Goal: Task Accomplishment & Management: Use online tool/utility

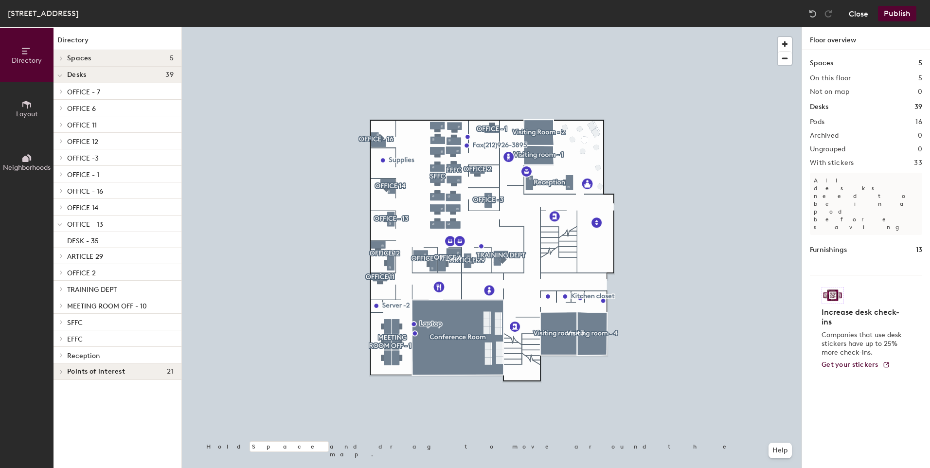
click at [864, 14] on button "Close" at bounding box center [857, 14] width 19 height 16
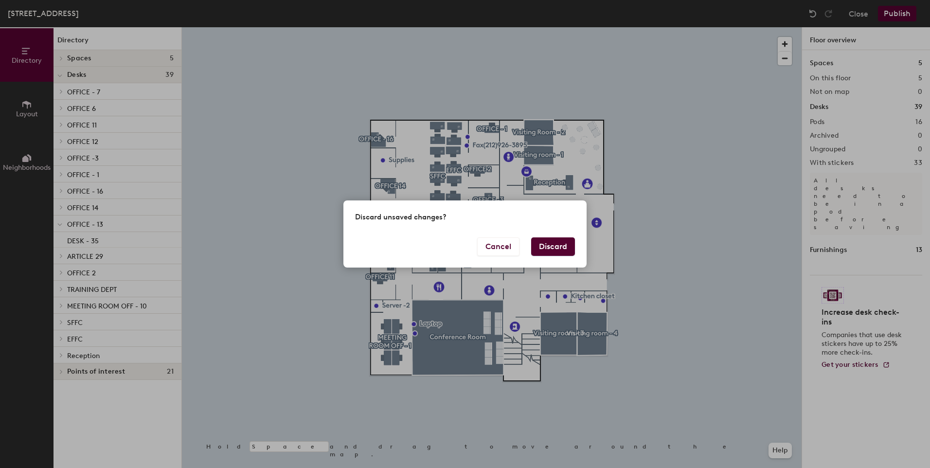
click at [557, 248] on button "Discard" at bounding box center [553, 246] width 44 height 18
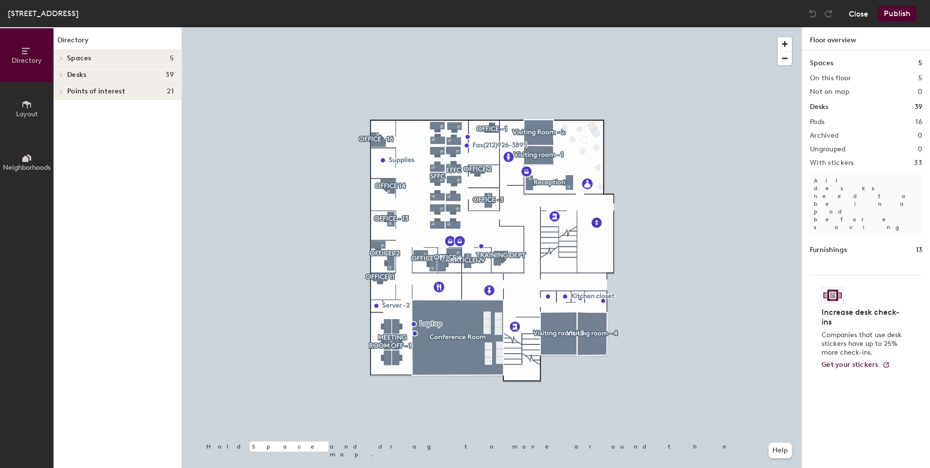
click at [850, 16] on button "Close" at bounding box center [857, 14] width 19 height 16
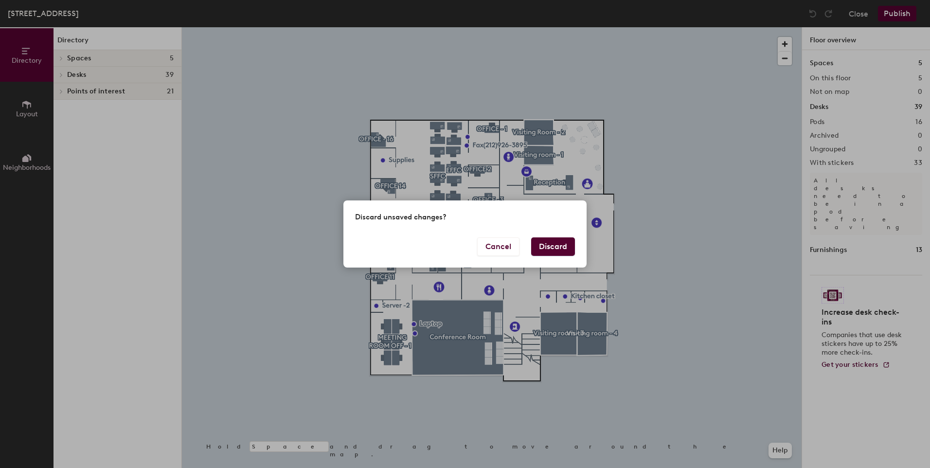
click at [555, 245] on button "Discard" at bounding box center [553, 246] width 44 height 18
